Goal: Task Accomplishment & Management: Use online tool/utility

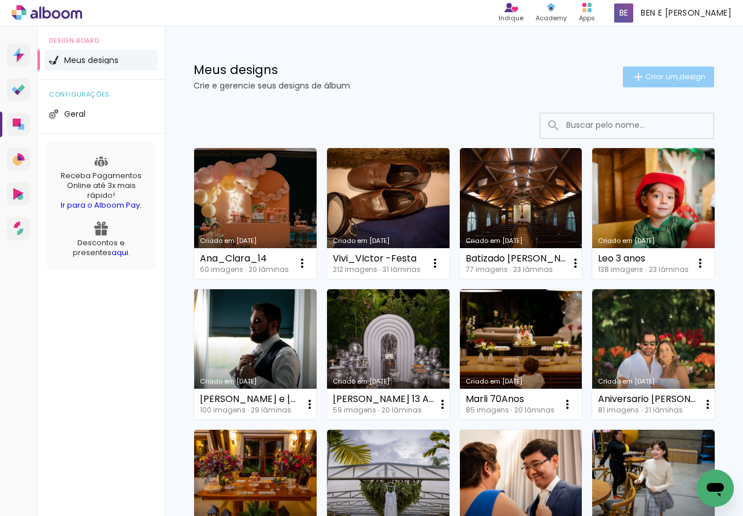
click at [668, 79] on span "Criar um design" at bounding box center [676, 77] width 60 height 8
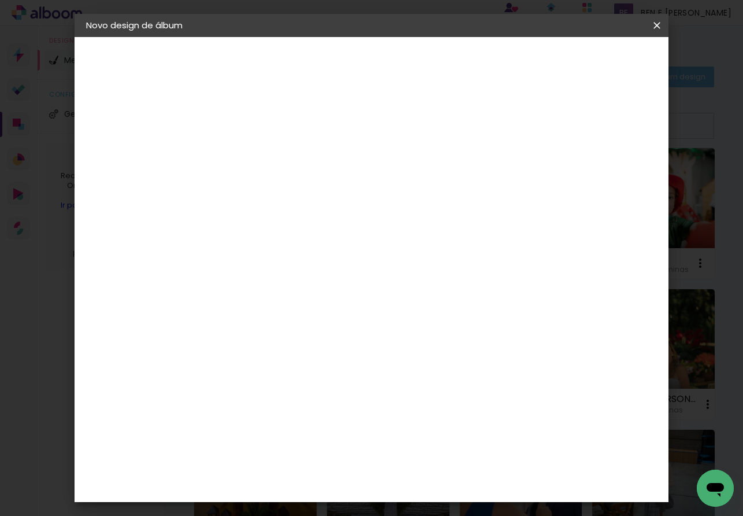
click at [275, 155] on input at bounding box center [275, 155] width 0 height 18
type input "Stefania e Vinicius"
type paper-input "Stefania e Vinicius"
click at [394, 58] on paper-button "Avançar" at bounding box center [365, 61] width 57 height 20
click at [309, 220] on input at bounding box center [304, 220] width 117 height 14
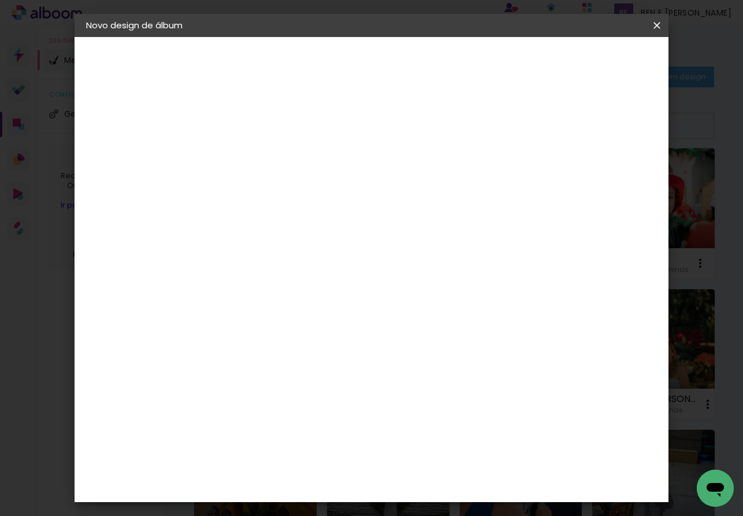
type input "dre"
type paper-input "dre"
click at [324, 259] on div "DreambooksPro" at bounding box center [304, 261] width 75 height 9
click at [0, 0] on slot "Avançar" at bounding box center [0, 0] width 0 height 0
click at [320, 192] on input "text" at bounding box center [297, 201] width 45 height 18
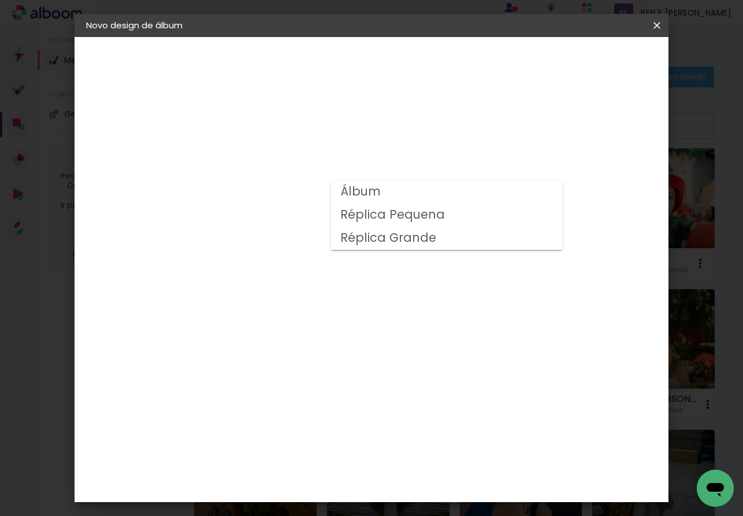
click at [407, 190] on paper-item "Álbum" at bounding box center [446, 191] width 231 height 23
type input "Álbum"
click at [353, 386] on span "40 × 30" at bounding box center [326, 398] width 54 height 24
click at [0, 0] on slot "Avançar" at bounding box center [0, 0] width 0 height 0
click at [0, 0] on slot "Mostrar sangria" at bounding box center [0, 0] width 0 height 0
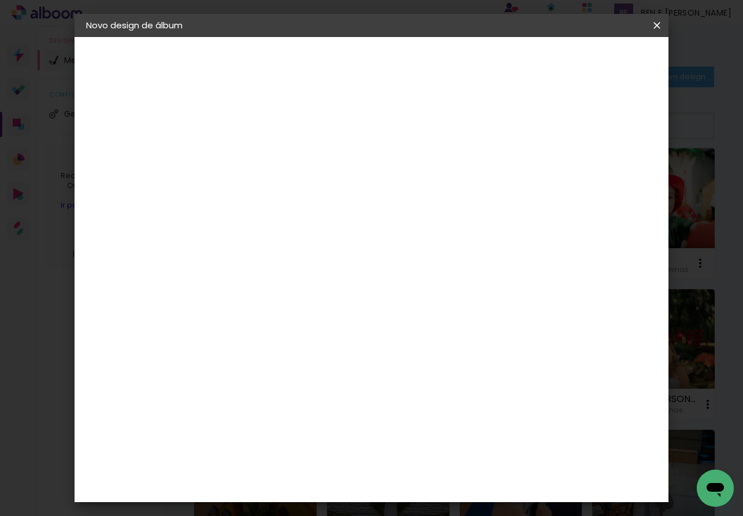
type paper-checkbox "on"
click at [585, 58] on span "Iniciar design" at bounding box center [558, 61] width 53 height 8
